Goal: Entertainment & Leisure: Consume media (video, audio)

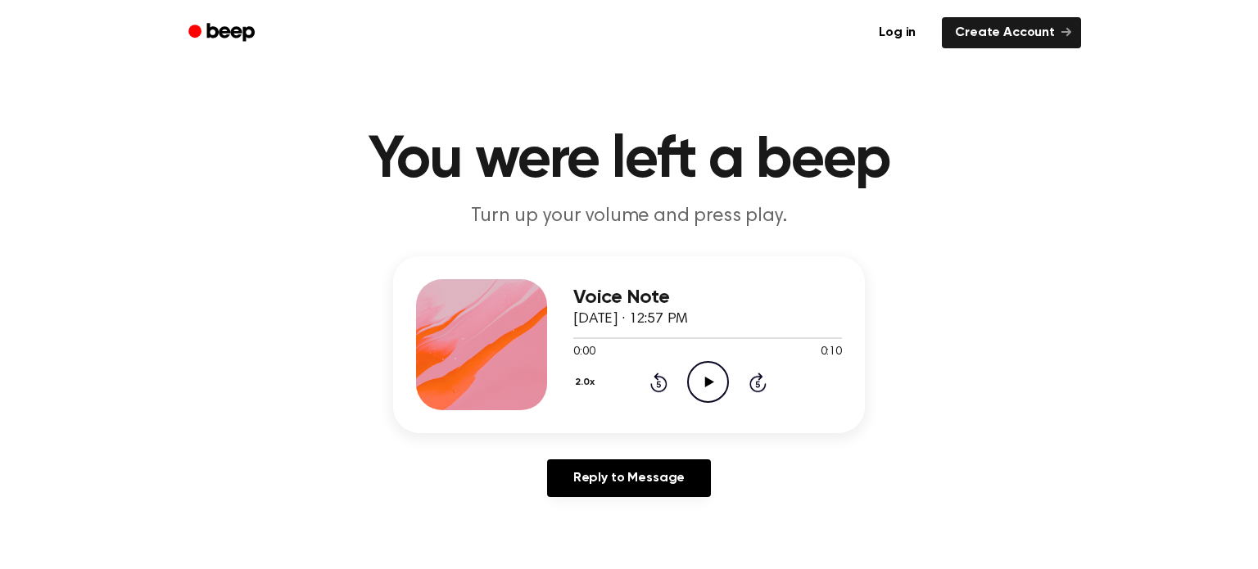
click at [705, 383] on icon at bounding box center [709, 382] width 9 height 11
click at [687, 389] on icon "Play Audio" at bounding box center [708, 382] width 42 height 42
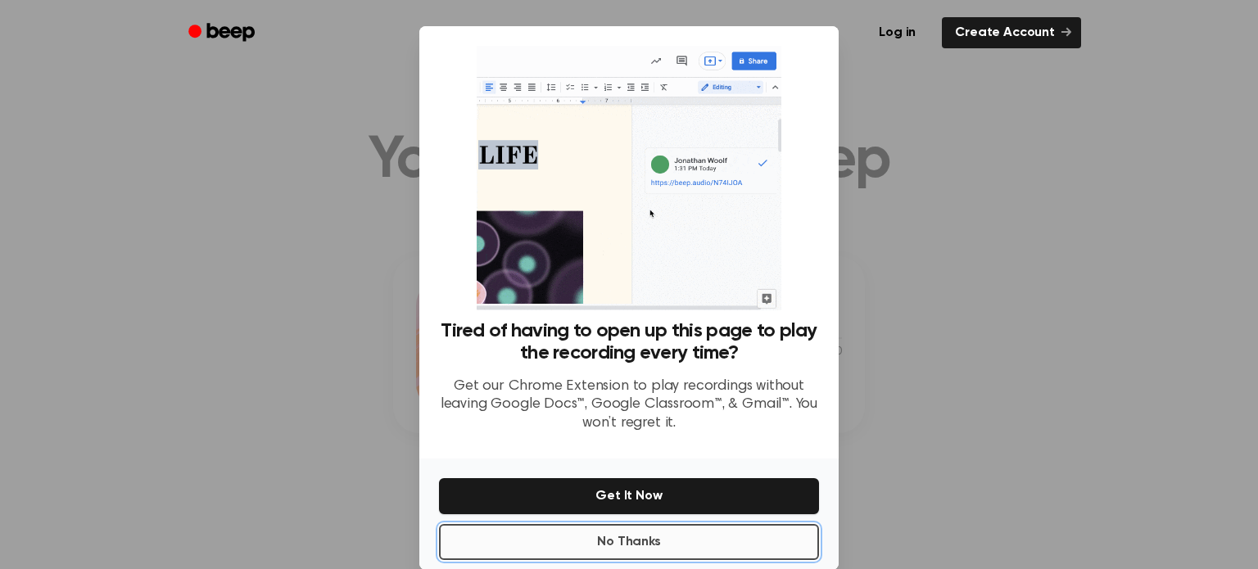
click at [721, 528] on button "No Thanks" at bounding box center [629, 542] width 380 height 36
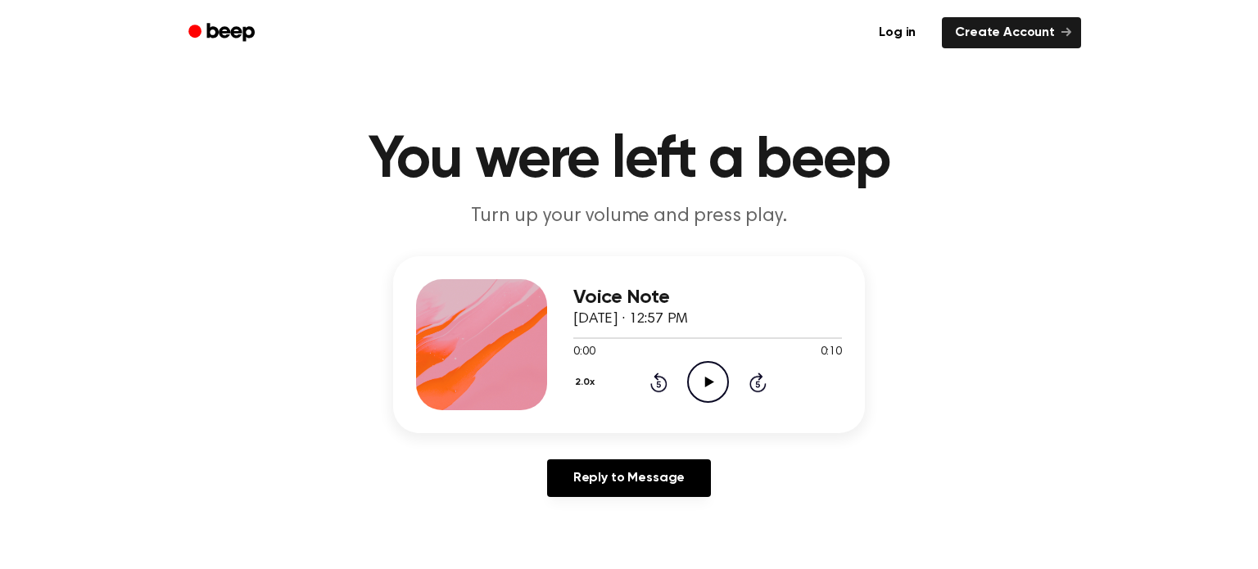
click at [704, 392] on icon "Play Audio" at bounding box center [708, 382] width 42 height 42
click at [691, 373] on icon "Play Audio" at bounding box center [708, 382] width 42 height 42
click at [699, 381] on icon "Play Audio" at bounding box center [708, 382] width 42 height 42
click at [702, 388] on icon "Play Audio" at bounding box center [708, 382] width 42 height 42
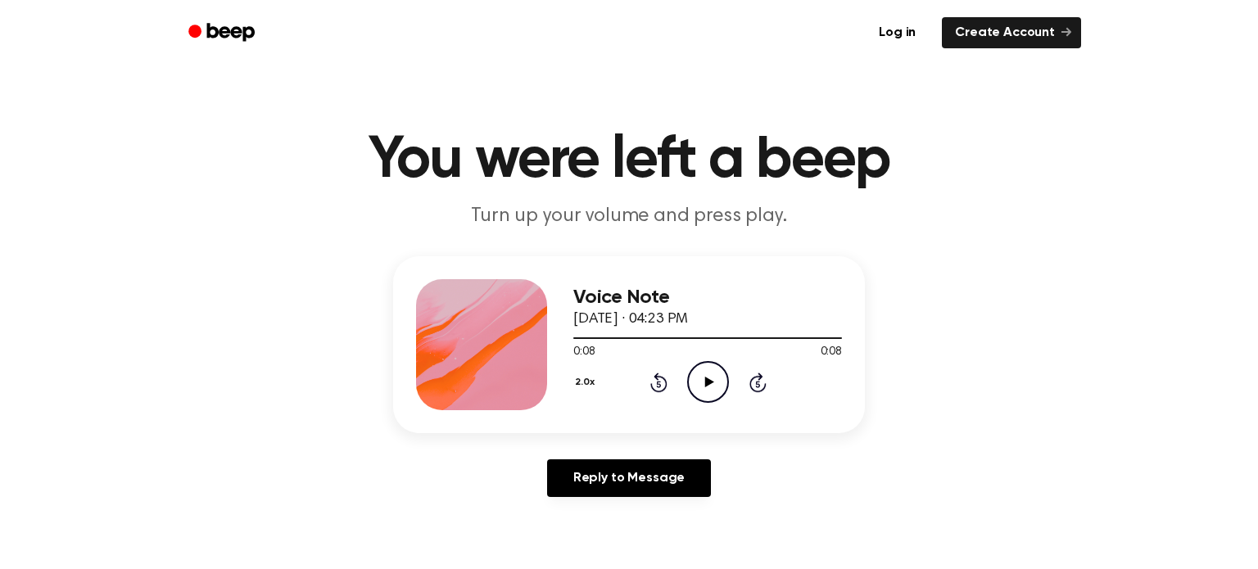
click at [664, 385] on icon "Rewind 5 seconds" at bounding box center [659, 382] width 18 height 21
click at [686, 390] on div "2.0x Rewind 5 seconds Play Audio Skip 5 seconds" at bounding box center [707, 382] width 269 height 42
click at [695, 383] on icon "Play Audio" at bounding box center [708, 382] width 42 height 42
click at [717, 414] on div "Voice Note [DATE] · 04:23 PM 0:00 0:09 Your browser does not support the [objec…" at bounding box center [629, 344] width 472 height 177
click at [713, 391] on icon "Play Audio" at bounding box center [708, 382] width 42 height 42
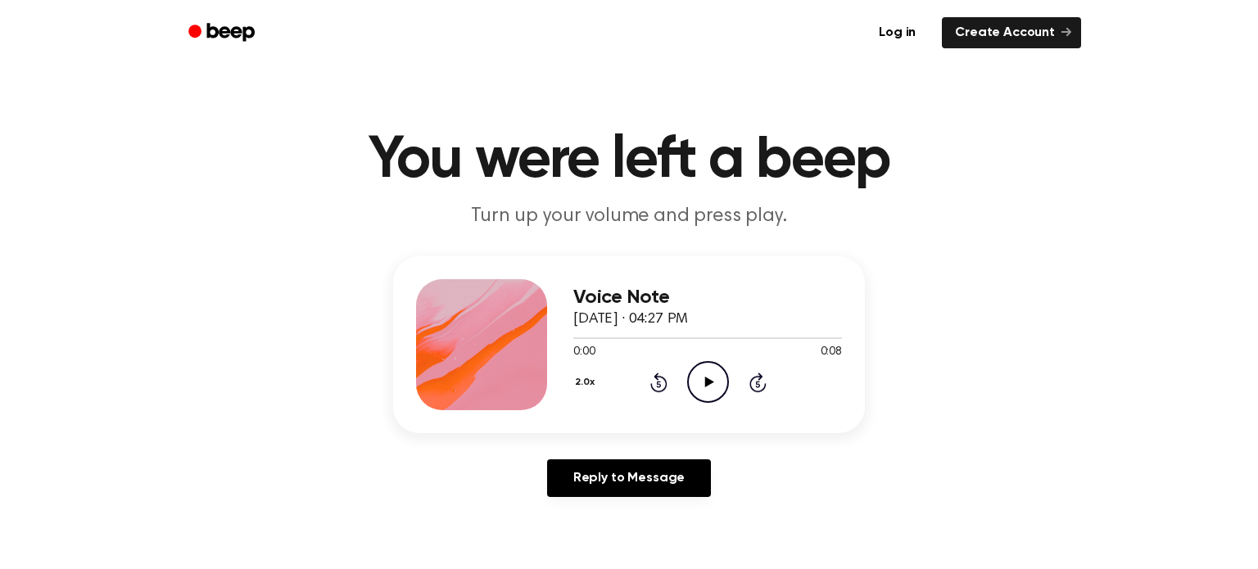
click at [704, 376] on icon "Play Audio" at bounding box center [708, 382] width 42 height 42
click at [755, 384] on icon "Skip 5 seconds" at bounding box center [758, 382] width 18 height 21
click at [727, 378] on circle at bounding box center [708, 382] width 40 height 40
click at [764, 385] on icon at bounding box center [758, 383] width 17 height 20
click at [689, 376] on circle at bounding box center [708, 382] width 40 height 40
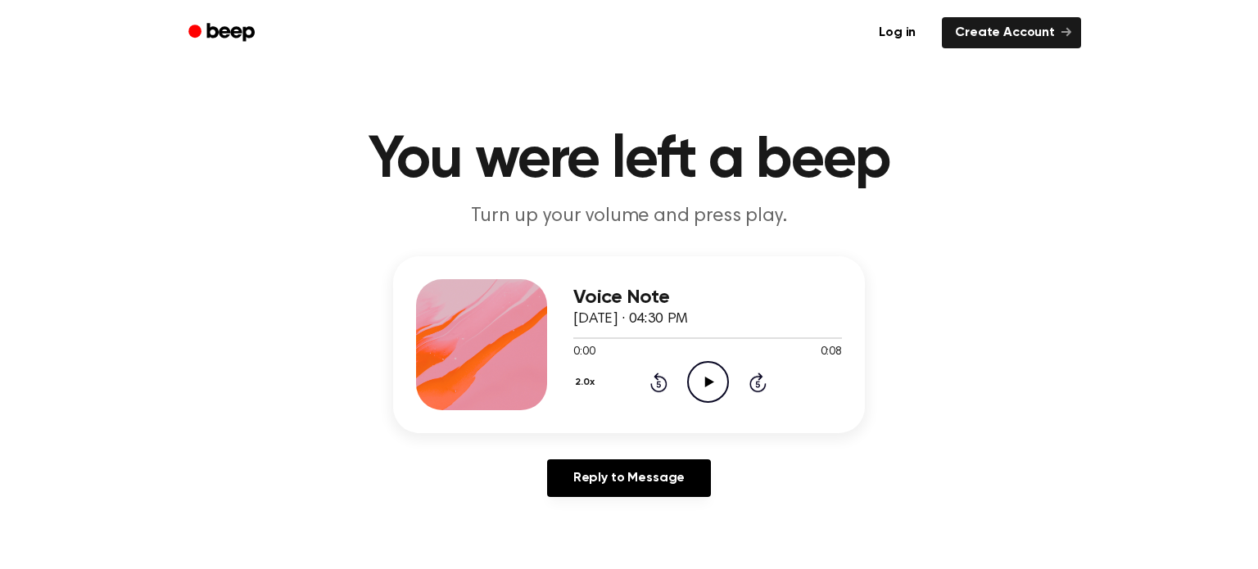
click at [715, 377] on icon "Play Audio" at bounding box center [708, 382] width 42 height 42
click at [762, 398] on div "2.0x Rewind 5 seconds Pause Audio Skip 5 seconds" at bounding box center [707, 382] width 269 height 42
click at [762, 385] on icon "Skip 5 seconds" at bounding box center [758, 382] width 18 height 21
click at [750, 392] on icon "Skip 5 seconds" at bounding box center [758, 382] width 18 height 21
click at [681, 378] on div "2.0x Rewind 5 seconds Play Audio Skip 5 seconds" at bounding box center [707, 382] width 269 height 42
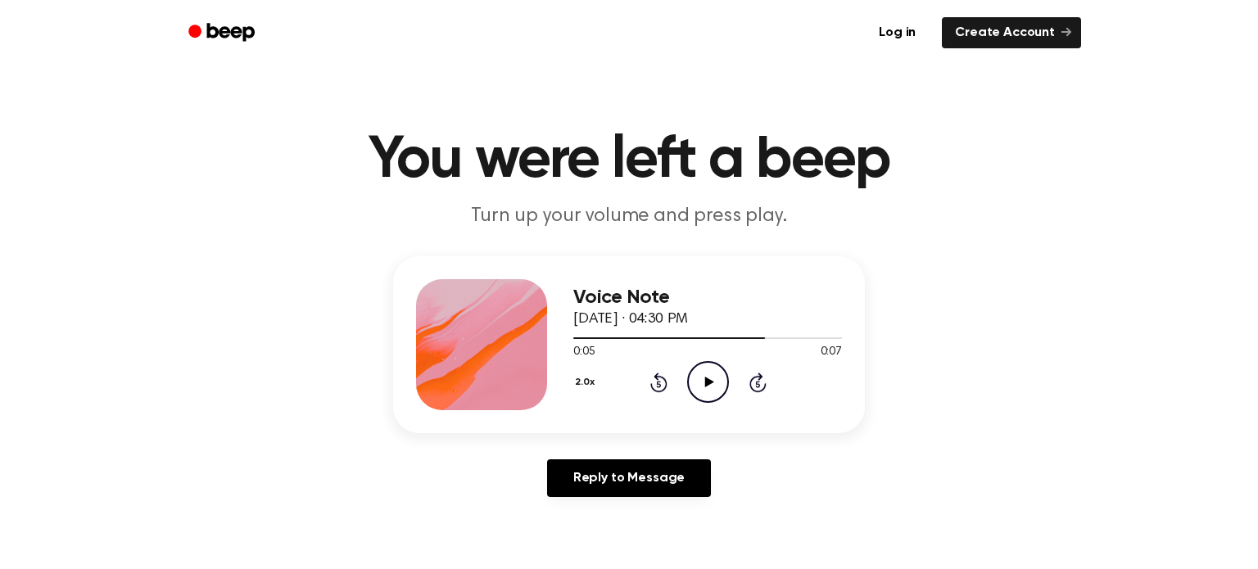
click at [703, 383] on icon "Play Audio" at bounding box center [708, 382] width 42 height 42
click at [745, 387] on div "2.0x Rewind 5 seconds Play Audio Skip 5 seconds" at bounding box center [707, 382] width 269 height 42
click at [755, 387] on icon "Skip 5 seconds" at bounding box center [758, 382] width 18 height 21
click at [720, 366] on circle at bounding box center [708, 382] width 40 height 40
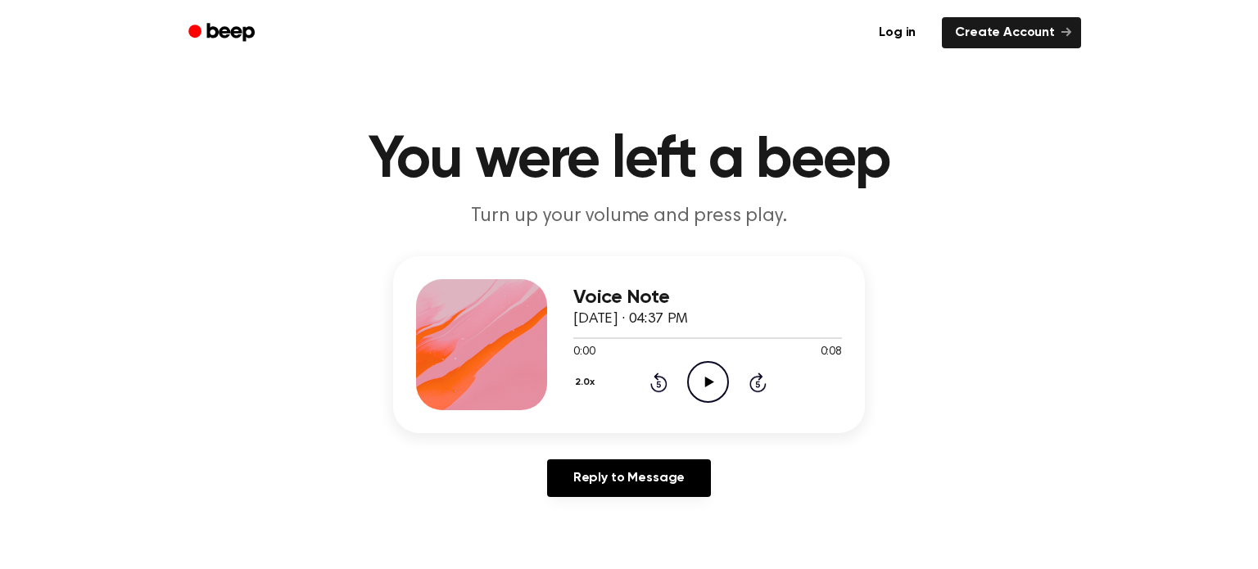
click at [714, 379] on icon "Play Audio" at bounding box center [708, 382] width 42 height 42
click at [753, 387] on icon "Skip 5 seconds" at bounding box center [758, 382] width 18 height 21
click at [666, 388] on icon "Rewind 5 seconds" at bounding box center [659, 382] width 18 height 21
click at [726, 388] on circle at bounding box center [708, 382] width 40 height 40
click at [752, 383] on icon "Skip 5 seconds" at bounding box center [758, 382] width 18 height 21
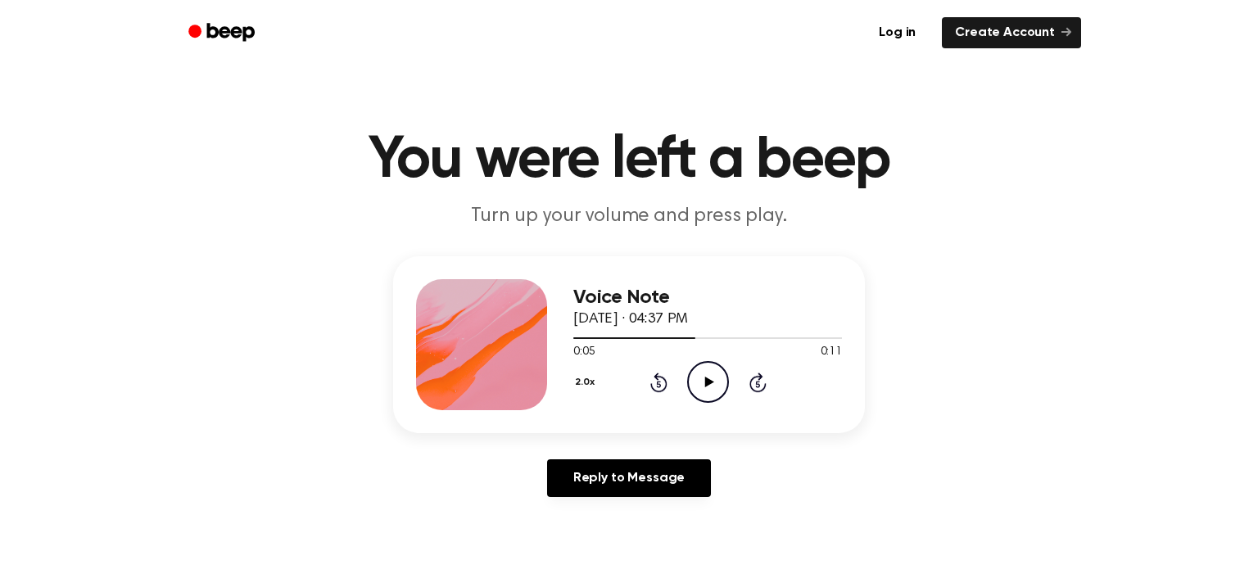
click at [712, 374] on icon "Play Audio" at bounding box center [708, 382] width 42 height 42
